Goal: Task Accomplishment & Management: Complete application form

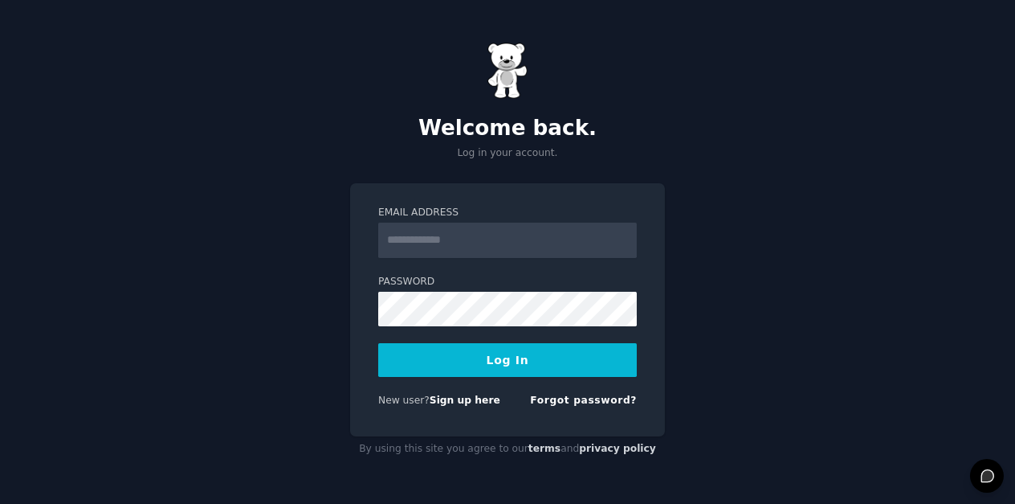
click at [460, 230] on input "Email Address" at bounding box center [507, 239] width 259 height 35
type input "**********"
click at [595, 402] on link "Forgot password?" at bounding box center [583, 399] width 107 height 11
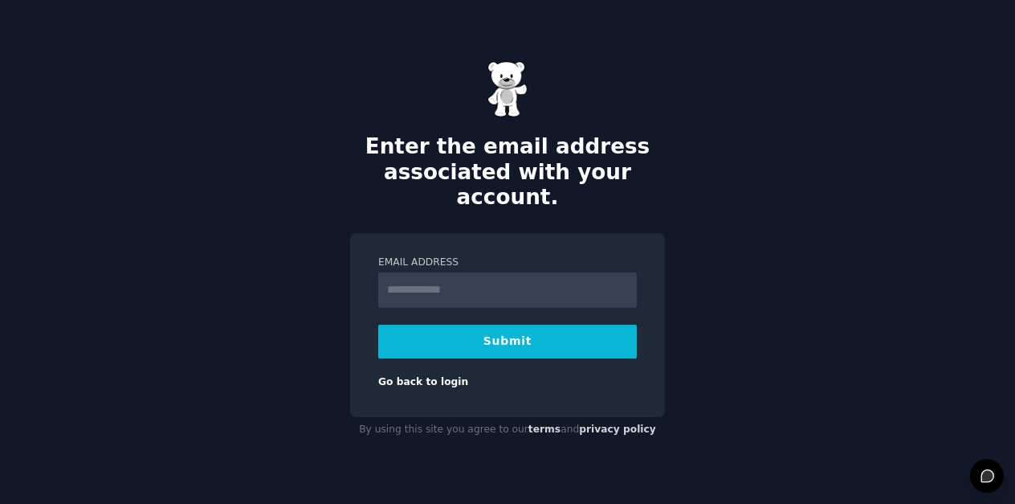
click at [472, 276] on input "Email Address" at bounding box center [507, 289] width 259 height 35
type input "**********"
click at [514, 327] on button "Submit" at bounding box center [507, 341] width 259 height 34
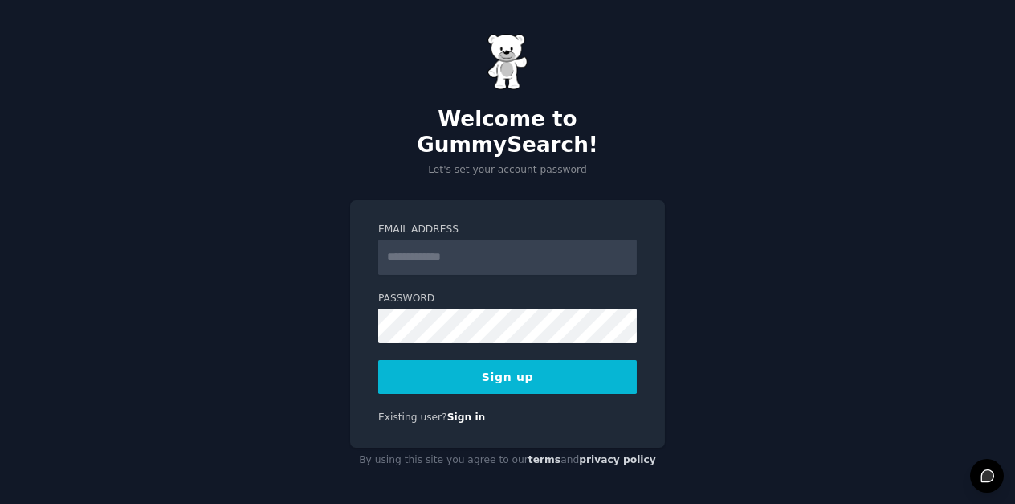
click at [469, 245] on input "Email Address" at bounding box center [507, 256] width 259 height 35
type input "**********"
click at [506, 362] on button "Sign up" at bounding box center [507, 377] width 259 height 34
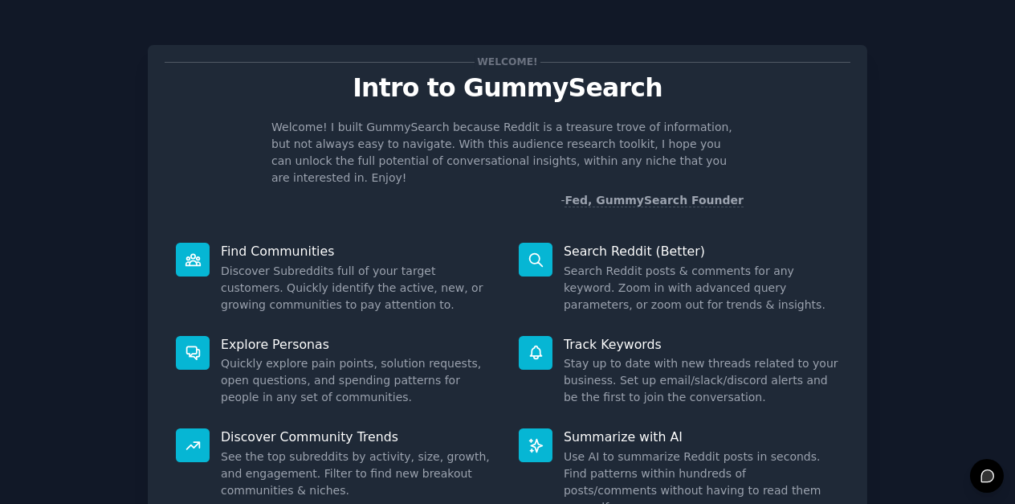
click at [508, 362] on div "Track Keywords Stay up to date with new threads related to your business. Set u…" at bounding box center [679, 370] width 343 height 93
click at [532, 251] on icon at bounding box center [536, 259] width 17 height 17
click at [622, 243] on p "Search Reddit (Better)" at bounding box center [701, 251] width 275 height 17
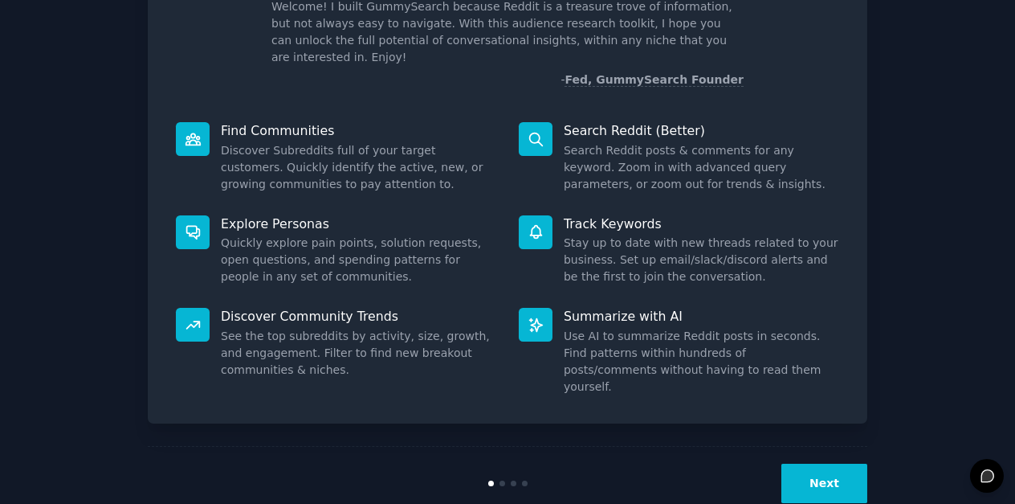
scroll to position [124, 0]
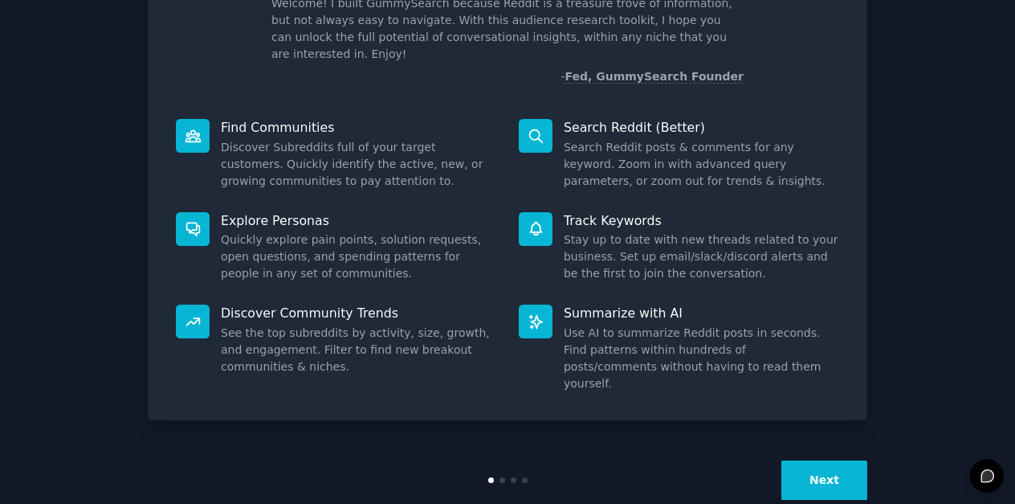
click at [822, 460] on button "Next" at bounding box center [824, 479] width 86 height 39
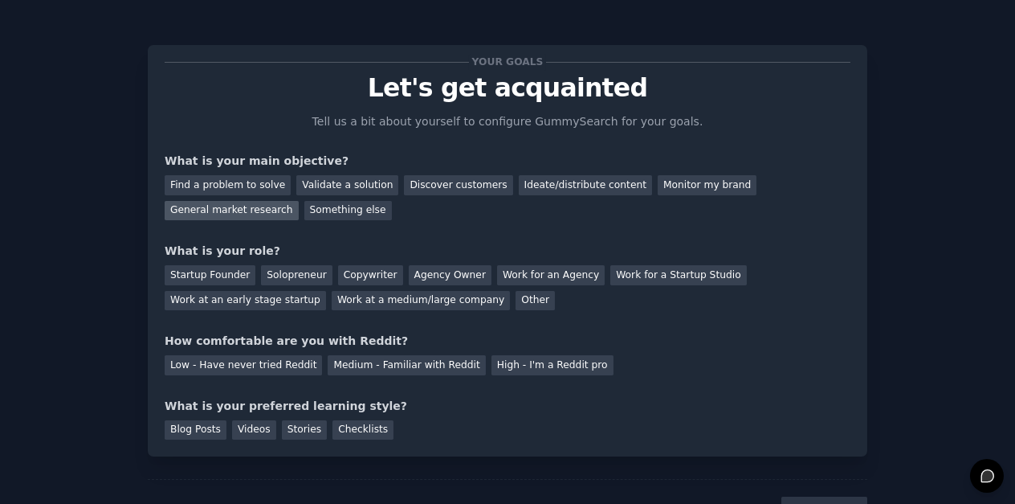
click at [299, 201] on div "General market research" at bounding box center [232, 211] width 134 height 20
click at [520, 272] on div "Work for an Agency" at bounding box center [551, 275] width 108 height 20
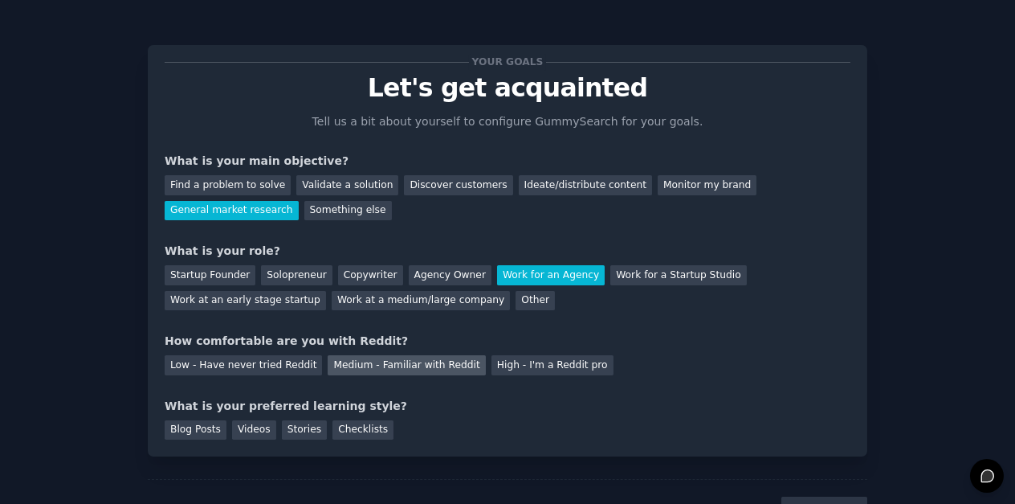
click at [411, 361] on div "Medium - Familiar with Reddit" at bounding box center [406, 365] width 157 height 20
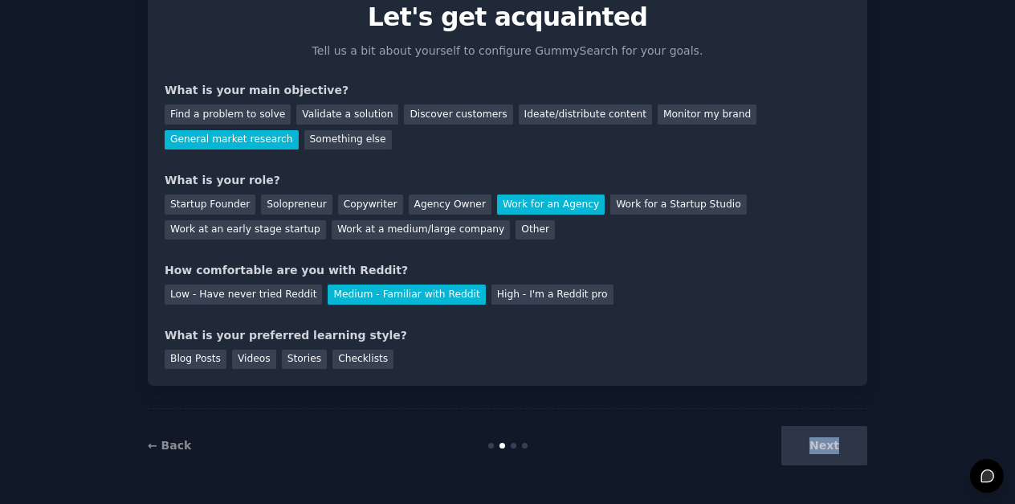
drag, startPoint x: 836, startPoint y: 443, endPoint x: 456, endPoint y: 425, distance: 380.3
click at [456, 425] on div "← Back Next" at bounding box center [508, 445] width 720 height 74
click at [194, 360] on div "Blog Posts" at bounding box center [196, 359] width 62 height 20
click at [829, 438] on button "Next" at bounding box center [824, 445] width 86 height 39
